Goal: Task Accomplishment & Management: Use online tool/utility

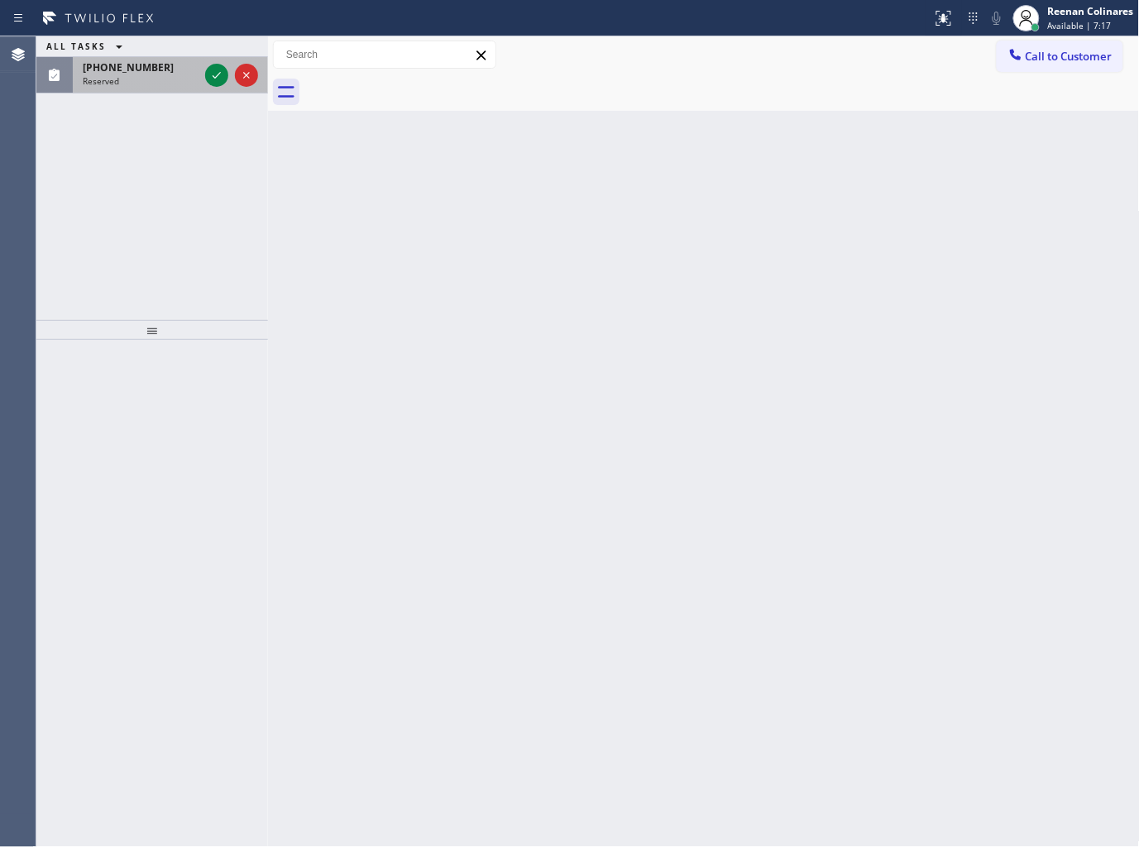
click at [157, 92] on div "[PHONE_NUMBER] Reserved" at bounding box center [137, 75] width 129 height 36
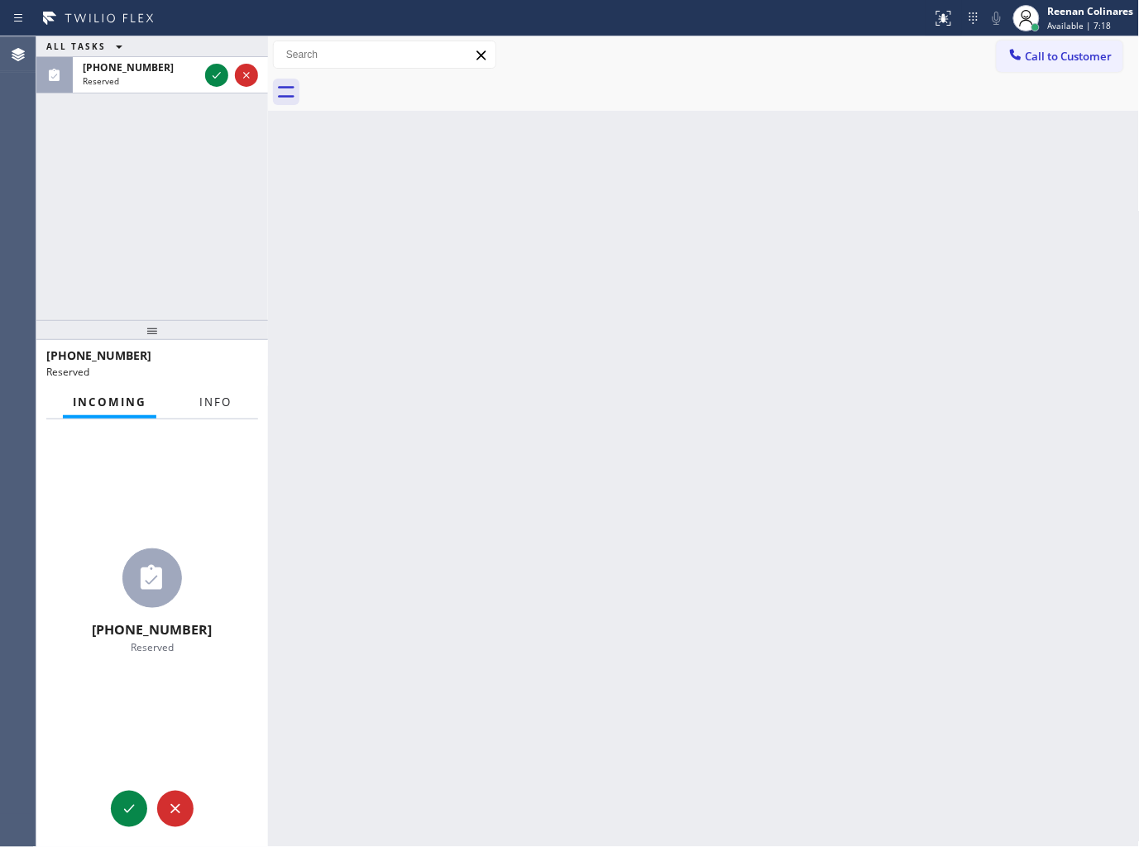
click at [218, 409] on span "Info" at bounding box center [215, 402] width 32 height 15
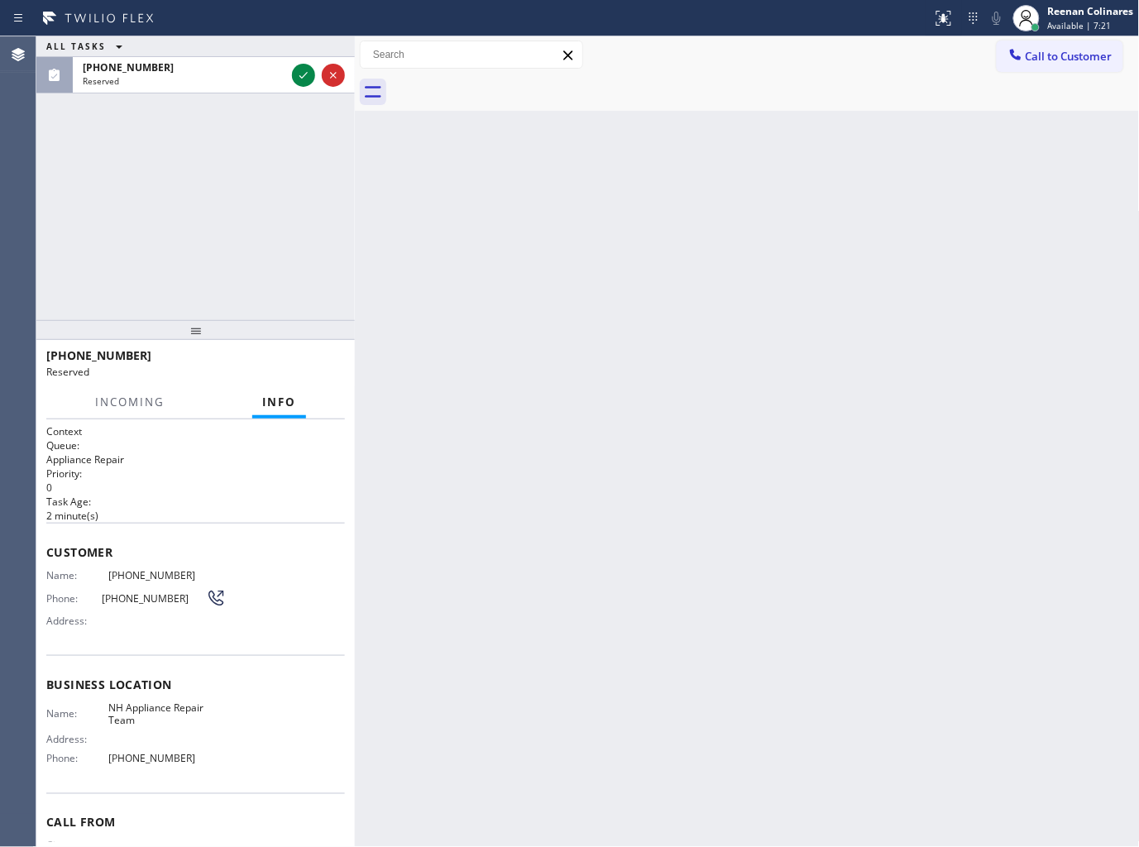
drag, startPoint x: 269, startPoint y: 93, endPoint x: 356, endPoint y: 99, distance: 87.1
click at [355, 99] on div at bounding box center [355, 441] width 0 height 811
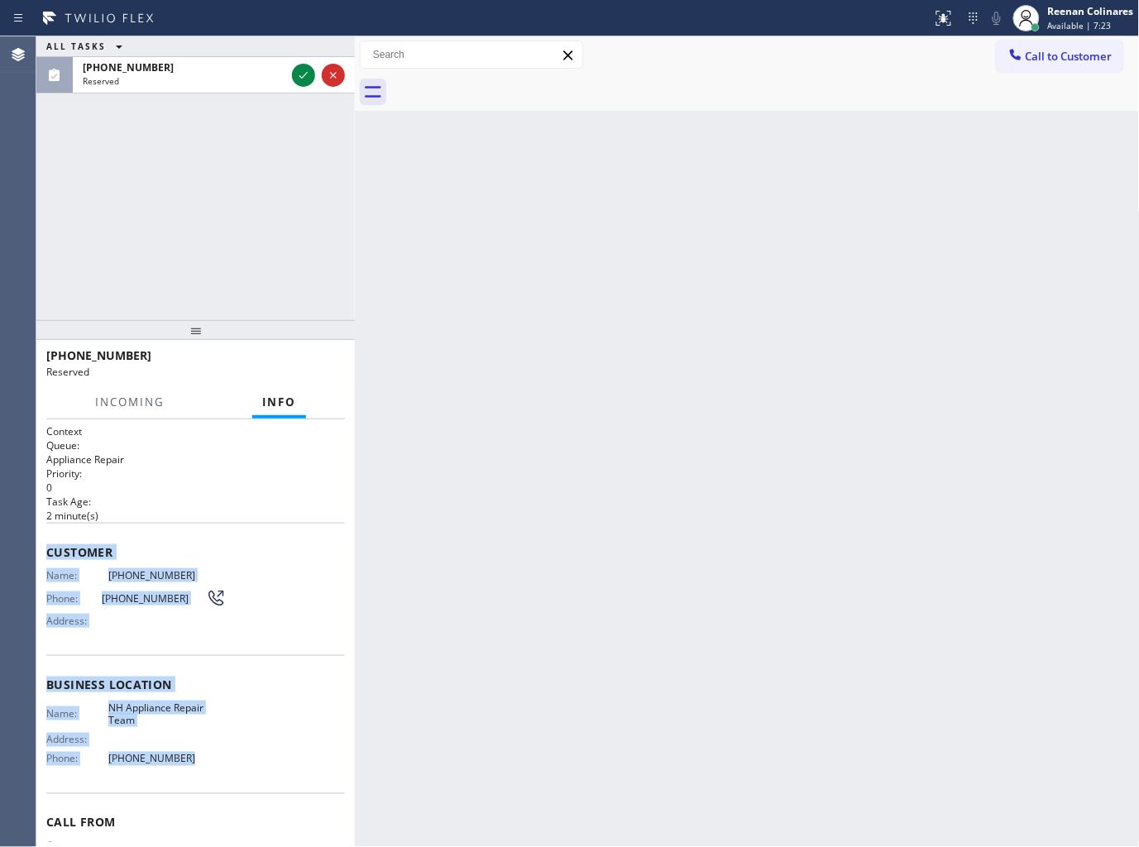
drag, startPoint x: 124, startPoint y: 640, endPoint x: 468, endPoint y: 813, distance: 385.2
click at [290, 776] on div "Context Queue: Appliance Repair Priority: 0 Task Age: [DEMOGRAPHIC_DATA] minute…" at bounding box center [195, 671] width 299 height 494
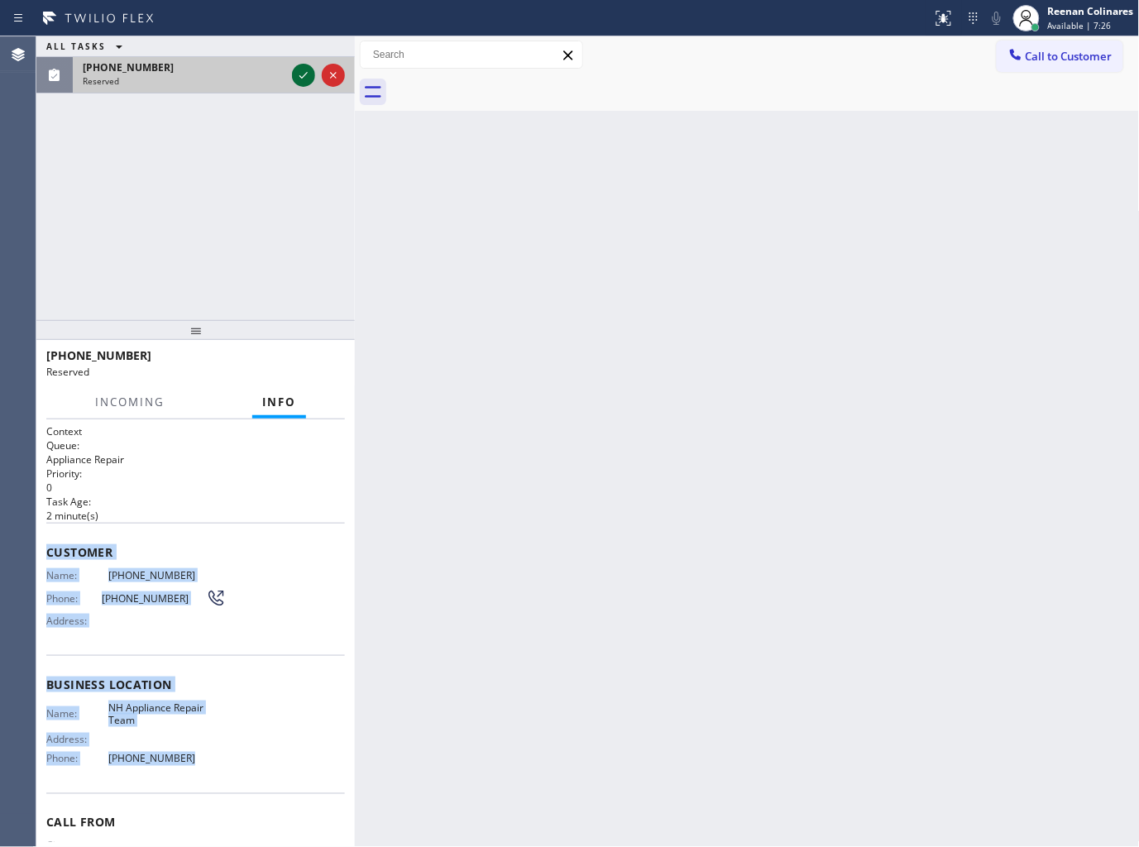
click at [295, 77] on icon at bounding box center [304, 75] width 20 height 20
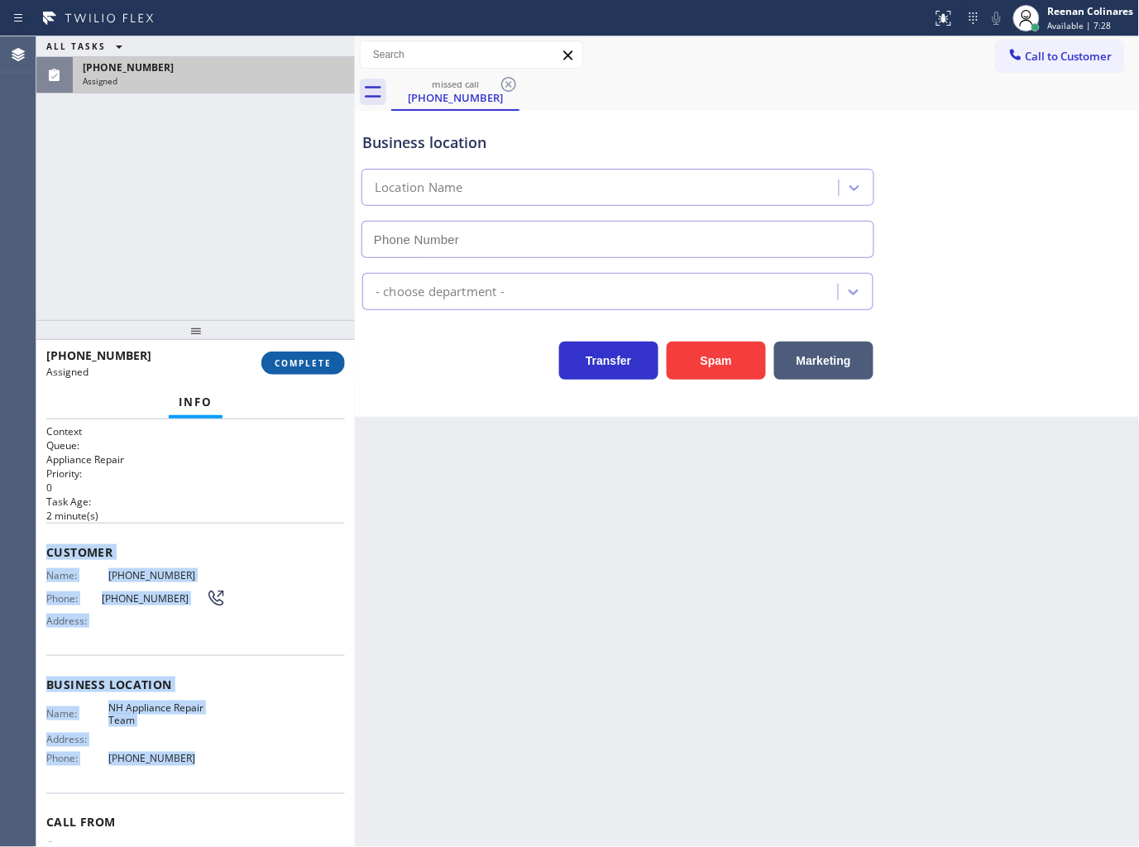
click at [319, 362] on span "COMPLETE" at bounding box center [303, 363] width 57 height 12
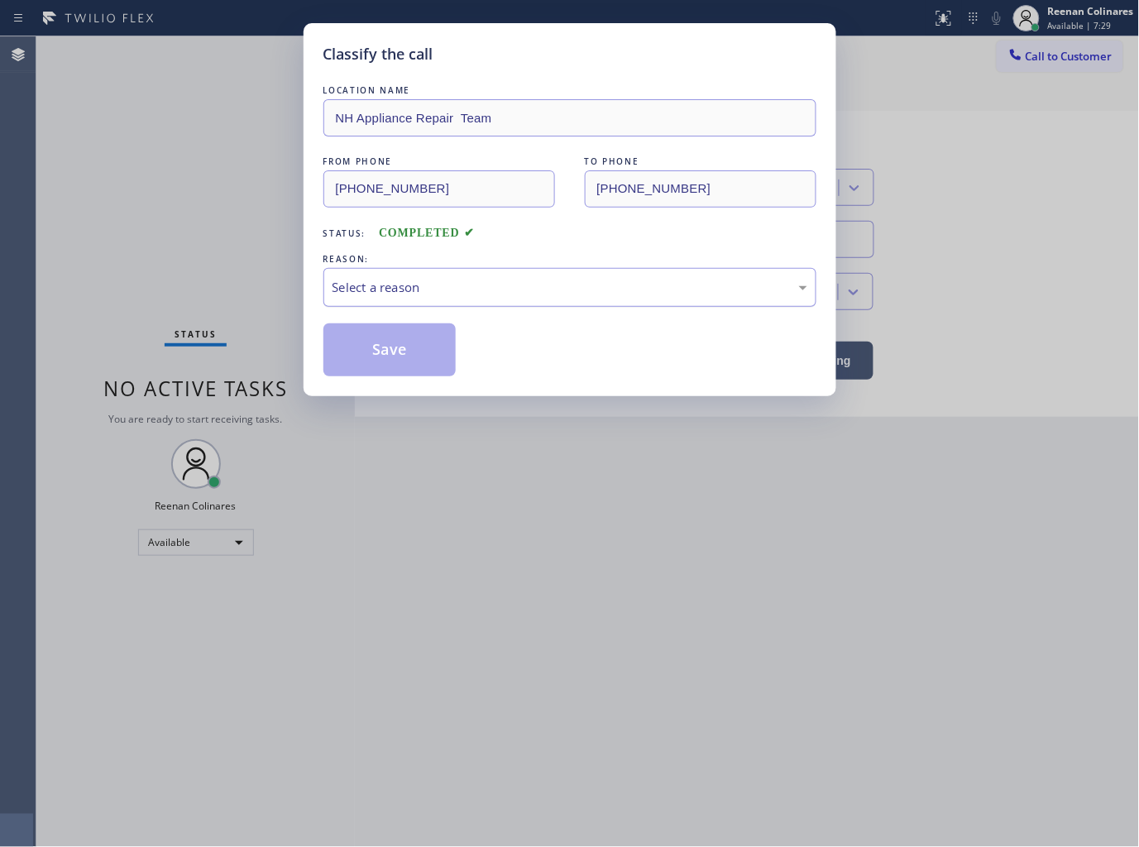
click at [439, 288] on div "Select a reason" at bounding box center [570, 287] width 475 height 19
click at [367, 347] on button "Save" at bounding box center [389, 349] width 133 height 53
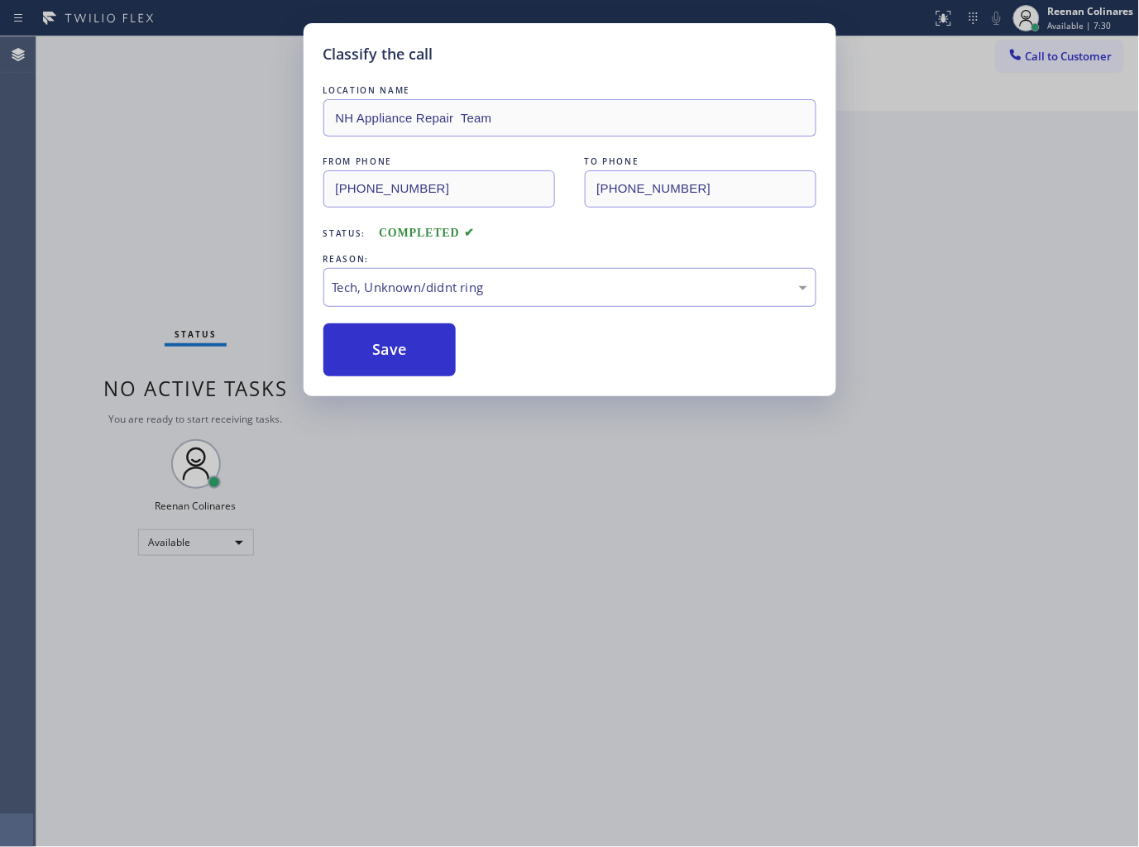
click at [200, 302] on div "Classify the call LOCATION NAME NH Appliance Repair Team FROM PHONE (424) 264-6…" at bounding box center [569, 423] width 1139 height 847
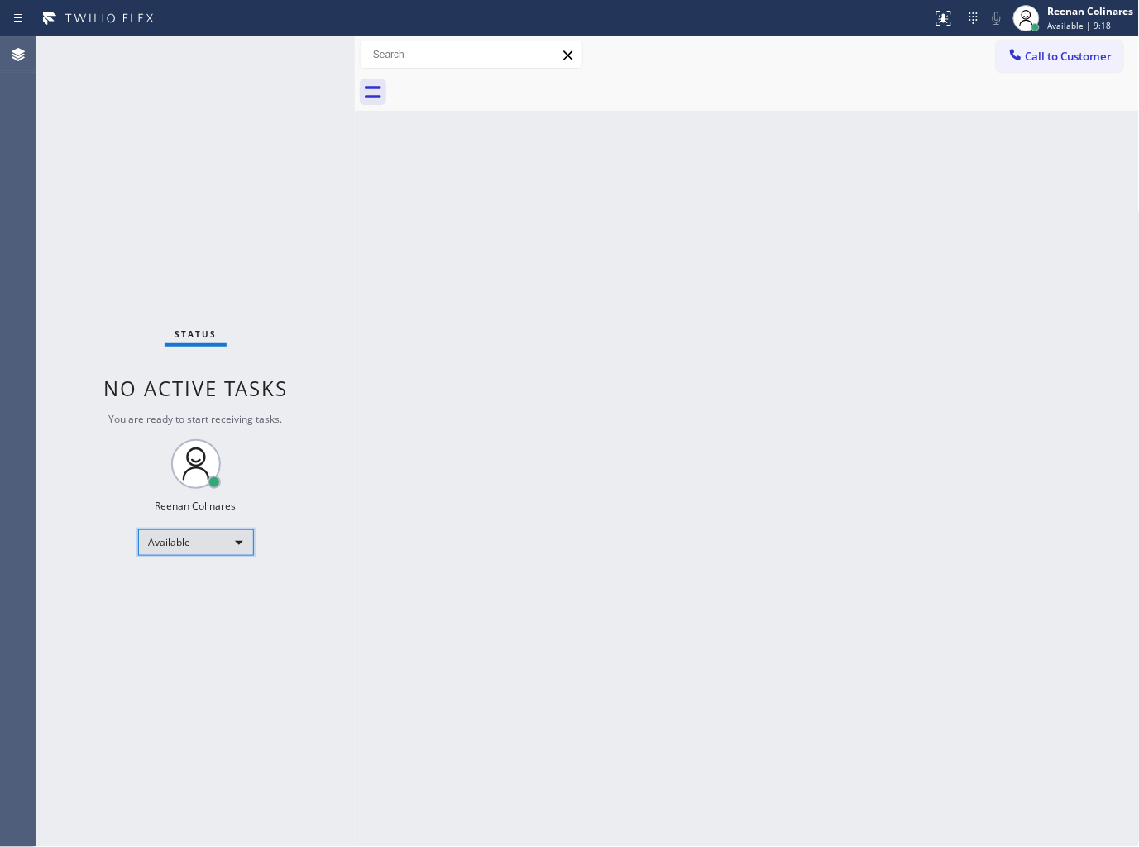
click at [195, 546] on div "Available" at bounding box center [196, 543] width 116 height 26
click at [186, 568] on li "Offline" at bounding box center [194, 565] width 113 height 20
click at [1045, 22] on div at bounding box center [1027, 18] width 36 height 36
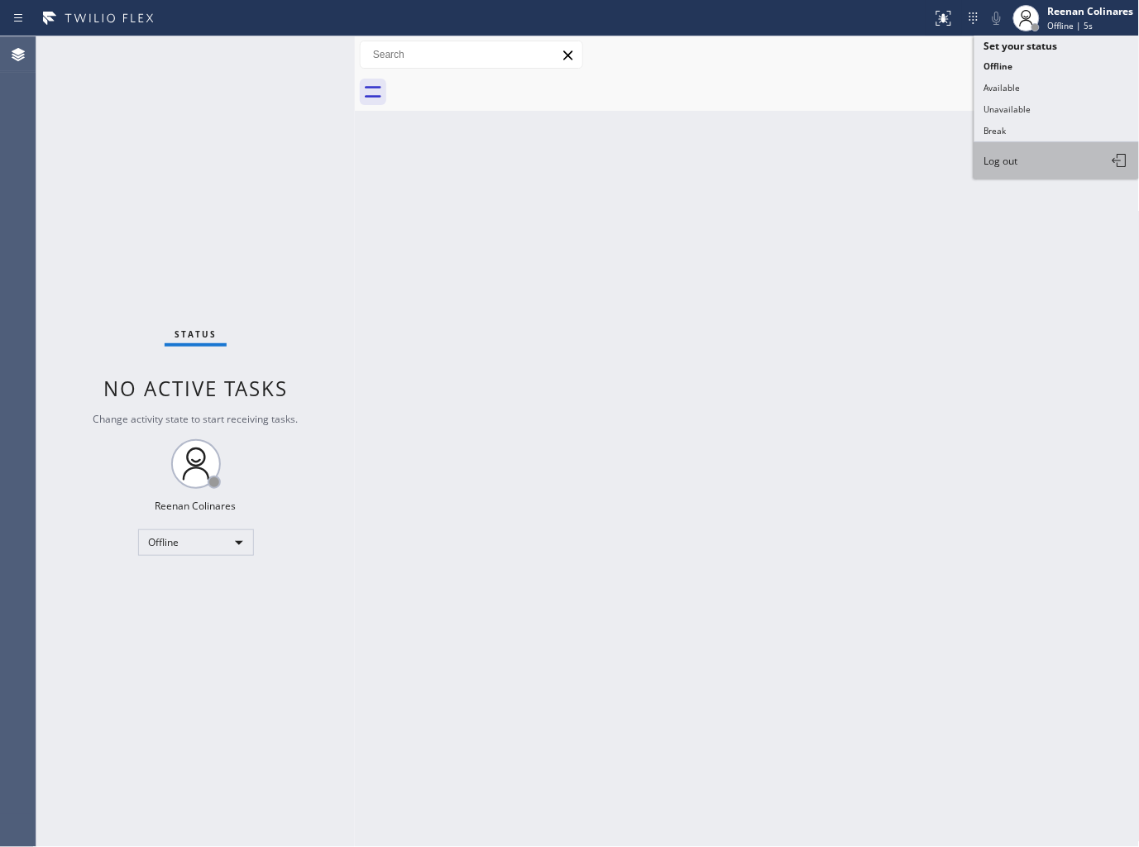
click at [1021, 161] on button "Log out" at bounding box center [1057, 160] width 165 height 36
